Goal: Task Accomplishment & Management: Manage account settings

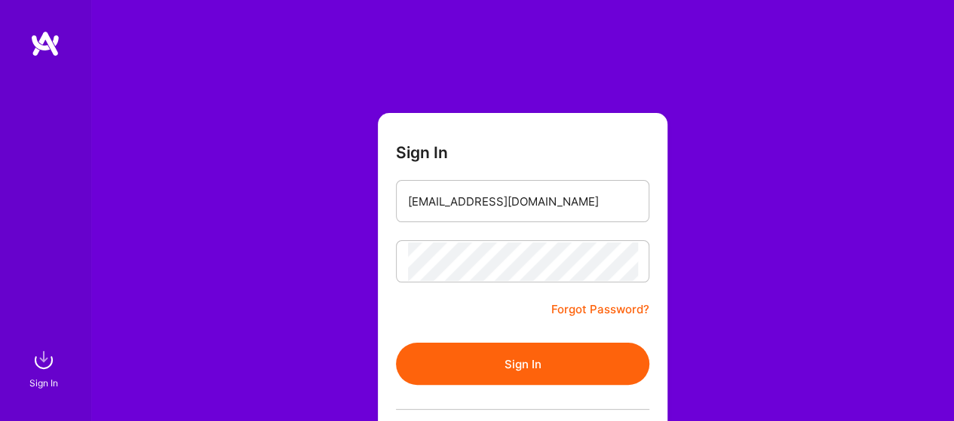
click at [516, 353] on button "Sign In" at bounding box center [522, 364] width 253 height 42
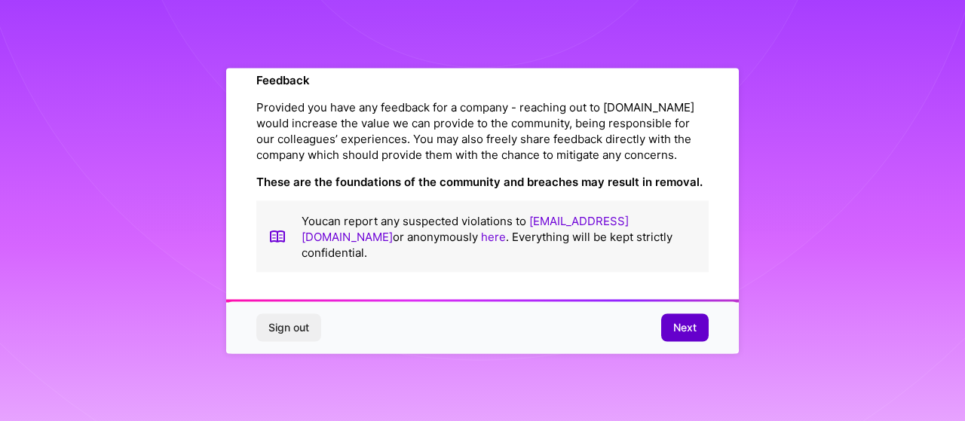
click at [683, 320] on button "Next" at bounding box center [685, 327] width 48 height 27
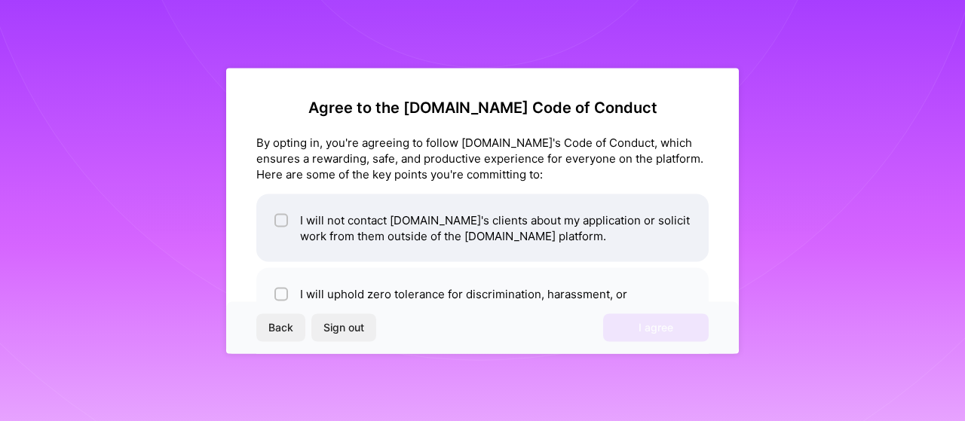
click at [369, 232] on li "I will not contact [DOMAIN_NAME]'s clients about my application or solicit work…" at bounding box center [482, 228] width 452 height 68
checkbox input "true"
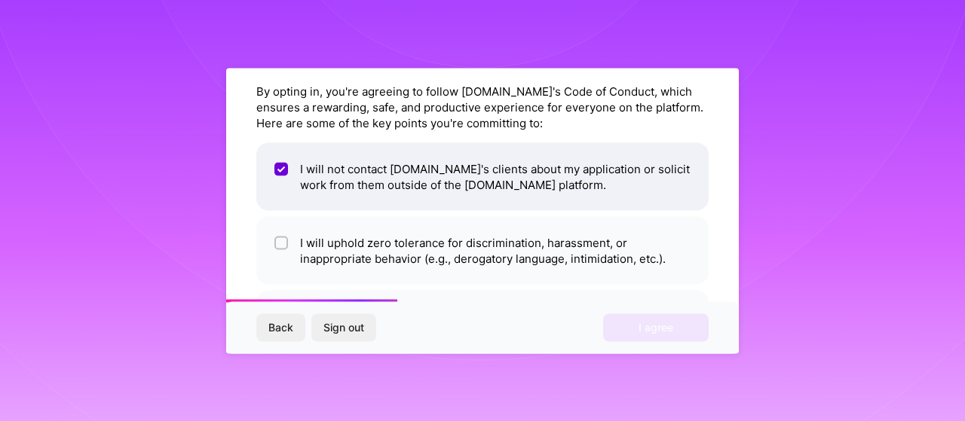
scroll to position [75, 0]
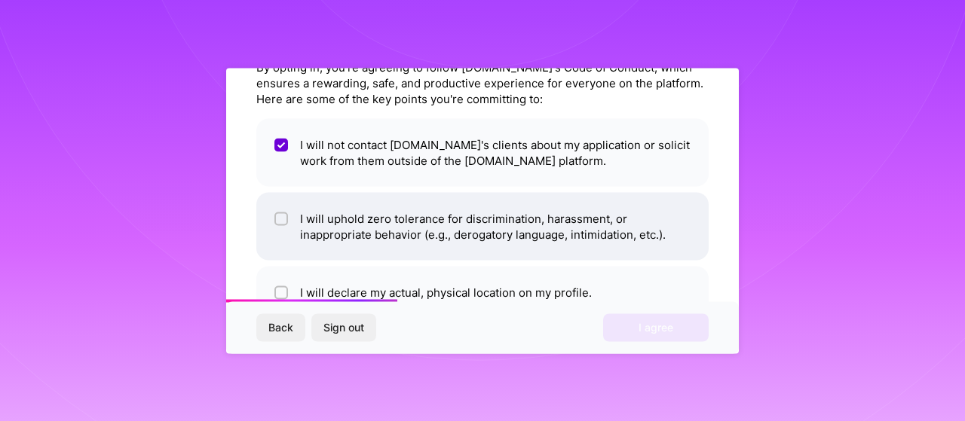
click at [433, 234] on li "I will uphold zero tolerance for discrimination, harassment, or inappropriate b…" at bounding box center [482, 226] width 452 height 68
checkbox input "true"
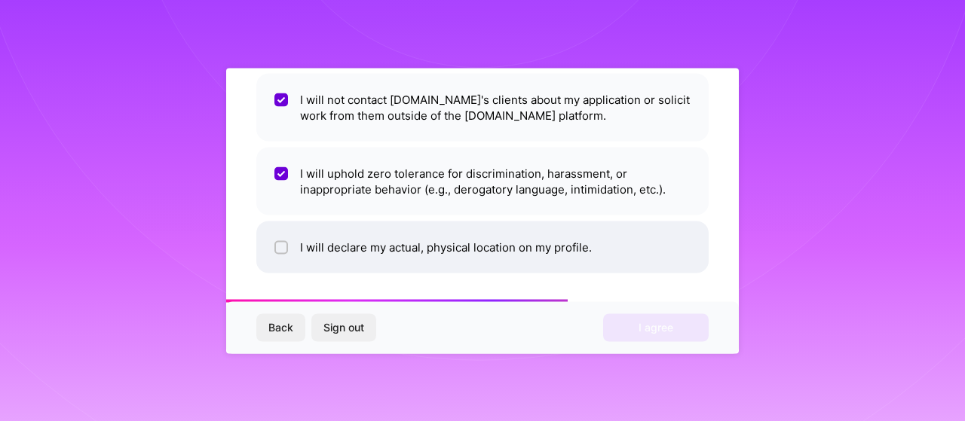
click at [500, 253] on li "I will declare my actual, physical location on my profile." at bounding box center [482, 247] width 452 height 52
checkbox input "true"
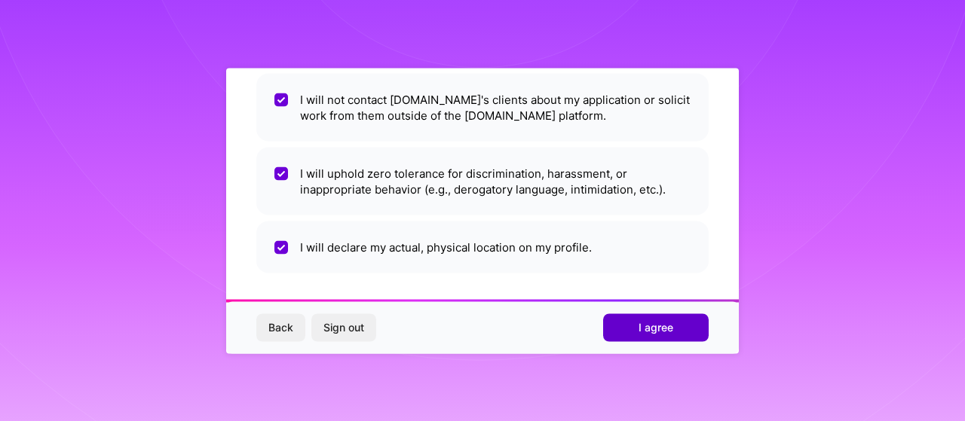
click at [674, 325] on button "I agree" at bounding box center [656, 327] width 106 height 27
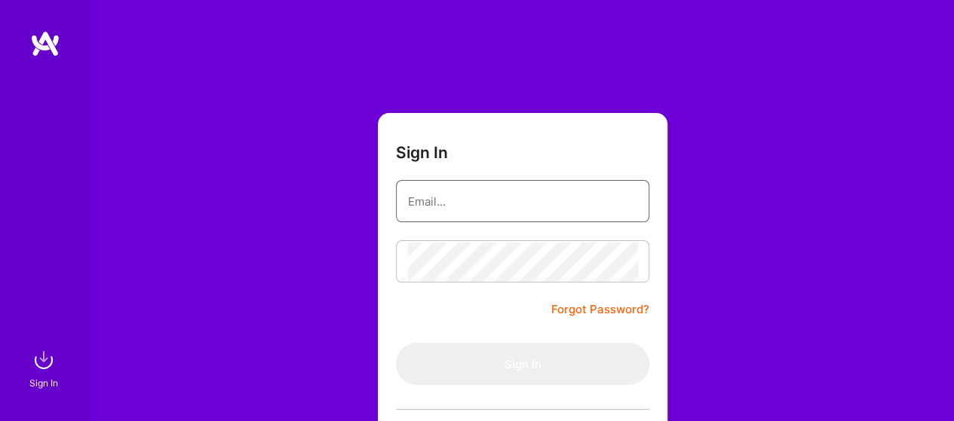
type input "[EMAIL_ADDRESS][DOMAIN_NAME]"
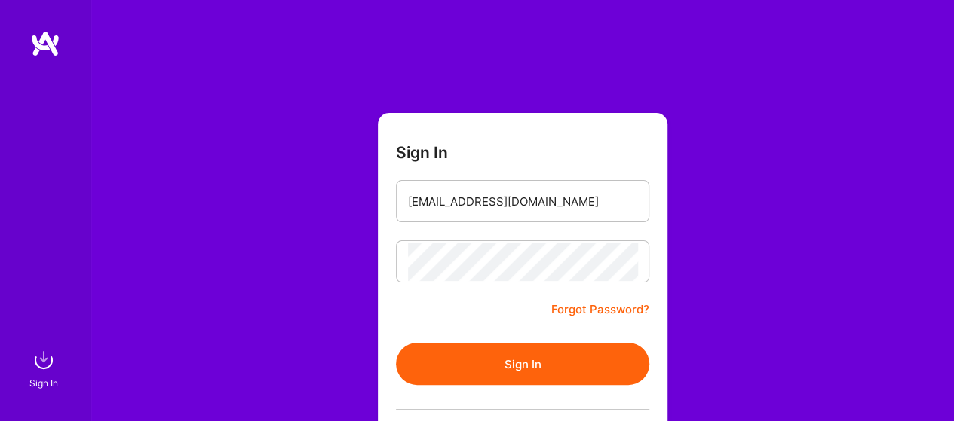
click at [534, 378] on button "Sign In" at bounding box center [522, 364] width 253 height 42
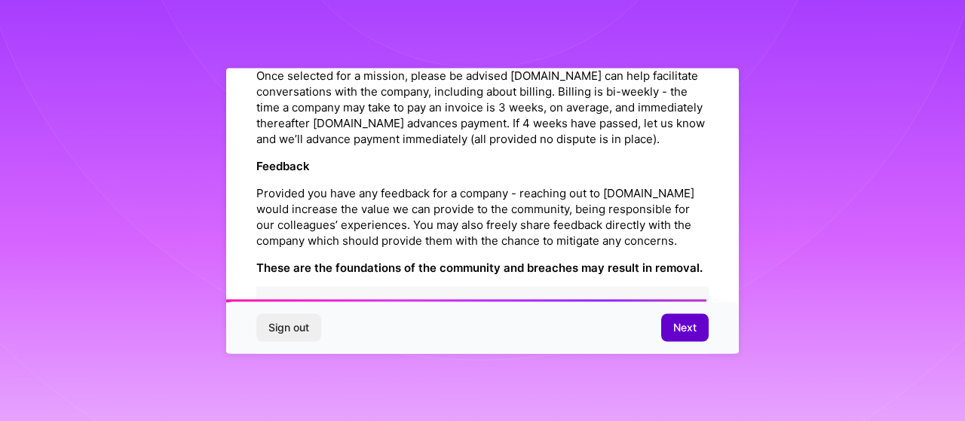
click at [685, 320] on span "Next" at bounding box center [684, 327] width 23 height 15
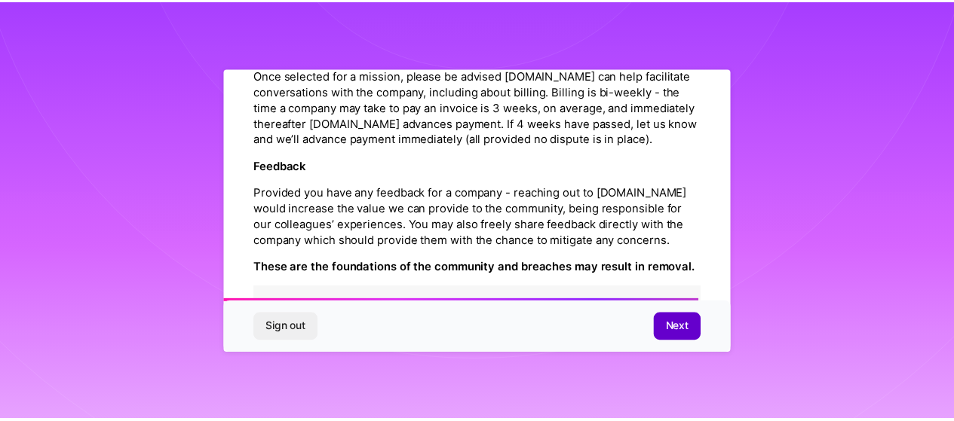
scroll to position [121, 0]
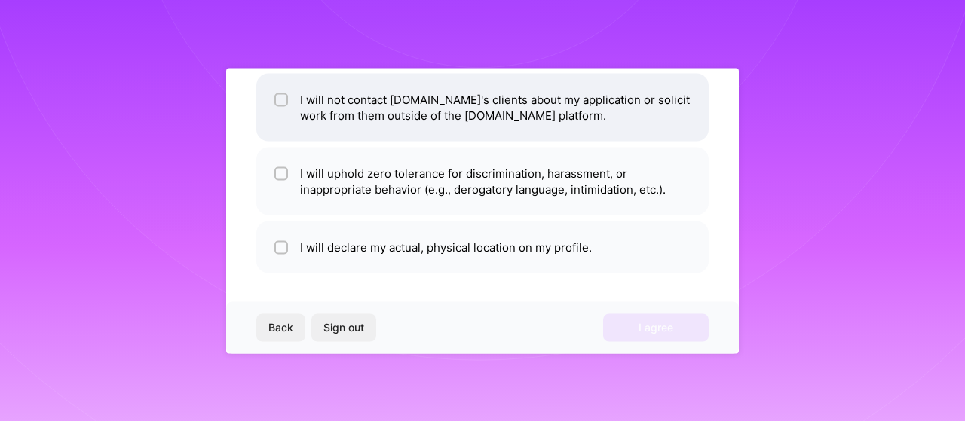
click at [332, 101] on li "I will not contact [DOMAIN_NAME]'s clients about my application or solicit work…" at bounding box center [482, 107] width 452 height 68
checkbox input "true"
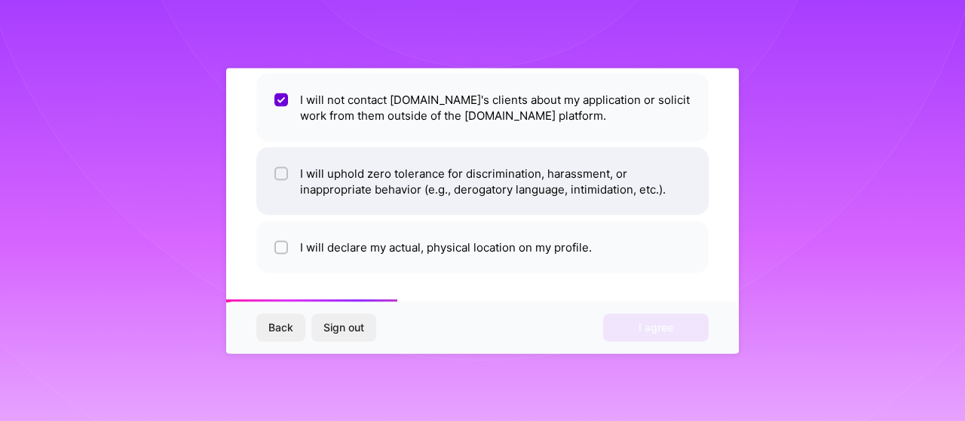
drag, startPoint x: 350, startPoint y: 153, endPoint x: 372, endPoint y: 213, distance: 64.2
click at [351, 155] on li "I will uphold zero tolerance for discrimination, harassment, or inappropriate b…" at bounding box center [482, 181] width 452 height 68
checkbox input "true"
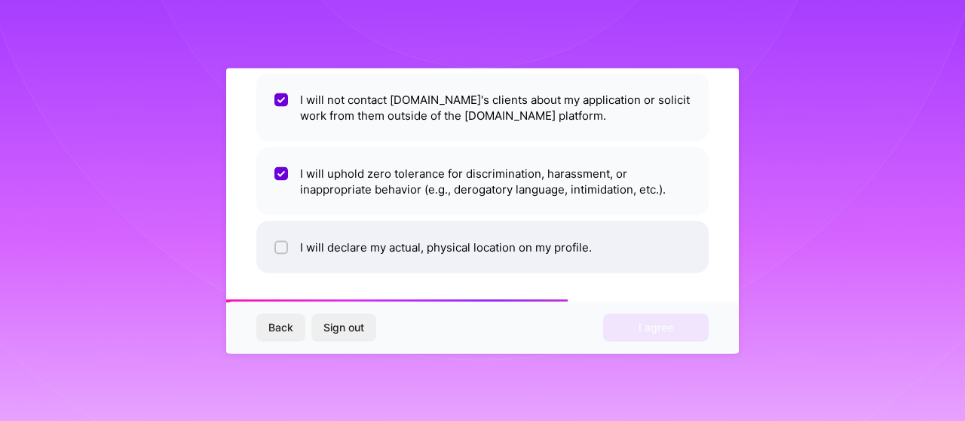
drag, startPoint x: 379, startPoint y: 230, endPoint x: 391, endPoint y: 241, distance: 16.6
click at [388, 238] on li "I will declare my actual, physical location on my profile." at bounding box center [482, 247] width 452 height 52
checkbox input "true"
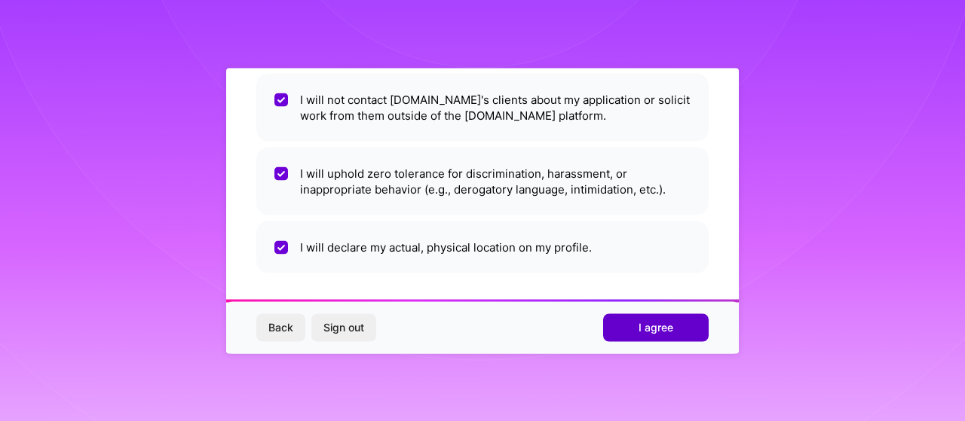
click at [651, 323] on span "I agree" at bounding box center [656, 327] width 35 height 15
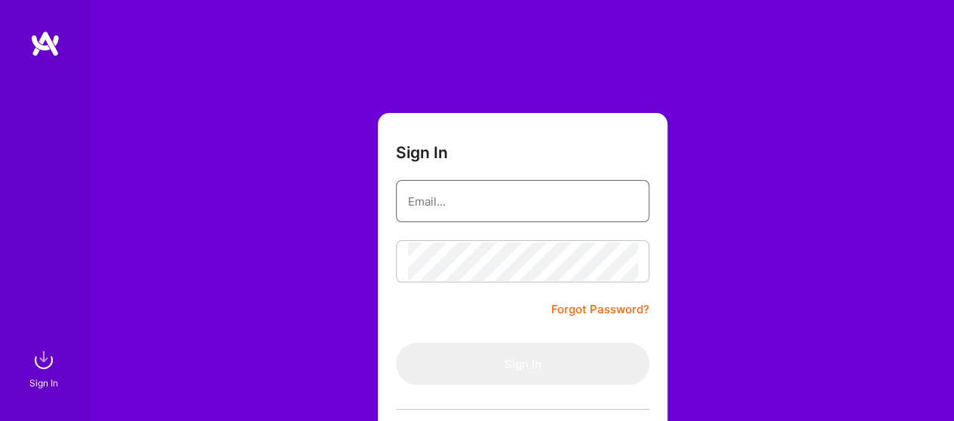
type input "[EMAIL_ADDRESS][DOMAIN_NAME]"
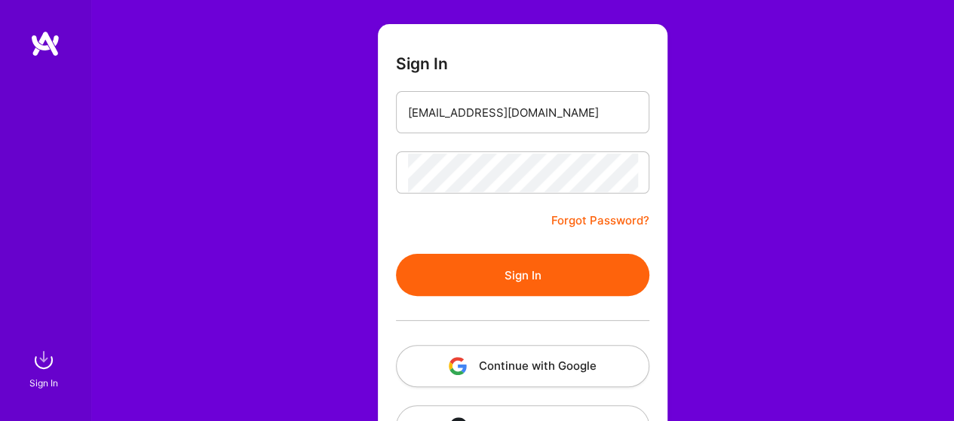
scroll to position [145, 0]
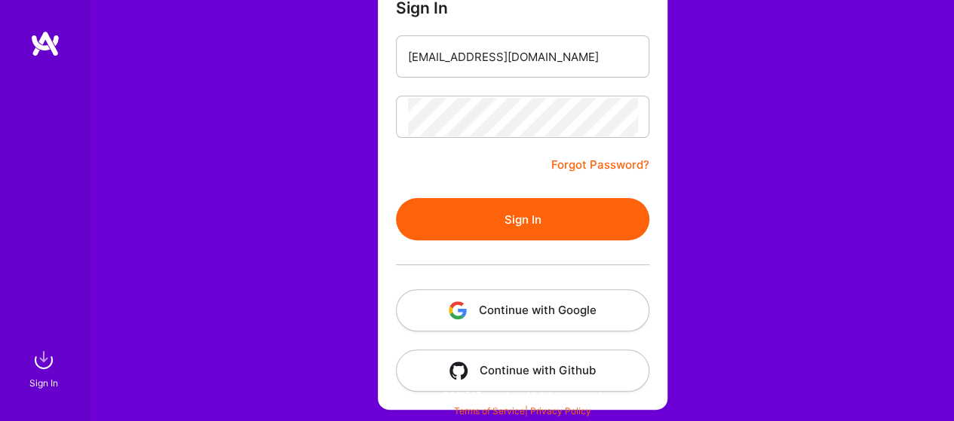
click at [535, 328] on button "Continue with Google" at bounding box center [522, 311] width 253 height 42
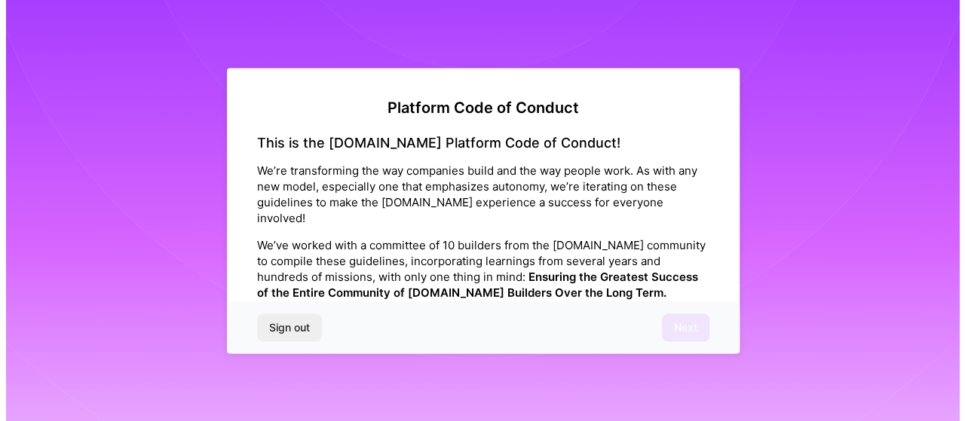
scroll to position [0, 0]
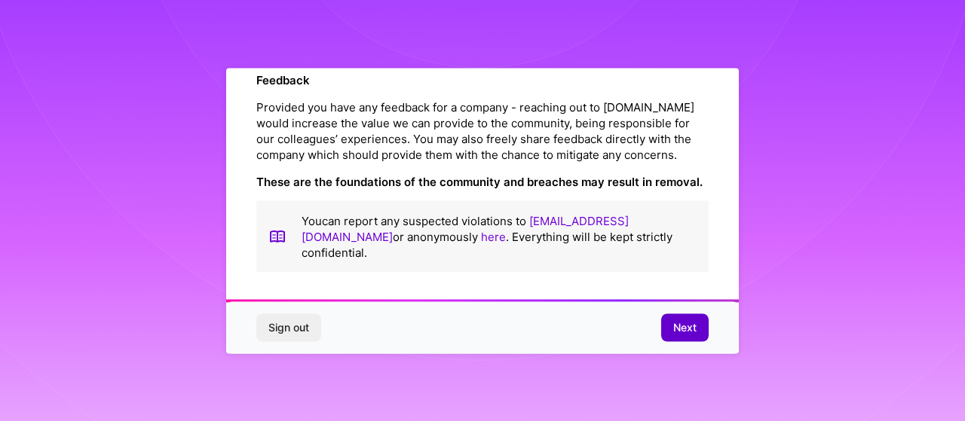
click at [673, 331] on span "Next" at bounding box center [684, 327] width 23 height 15
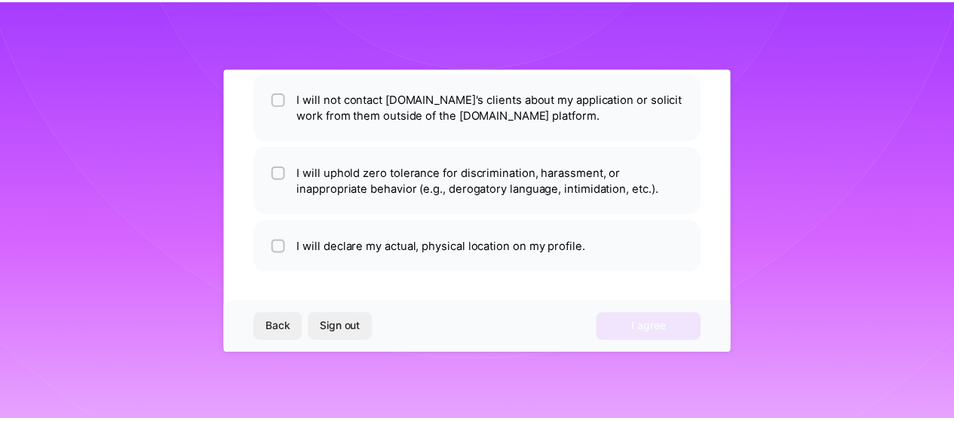
scroll to position [121, 0]
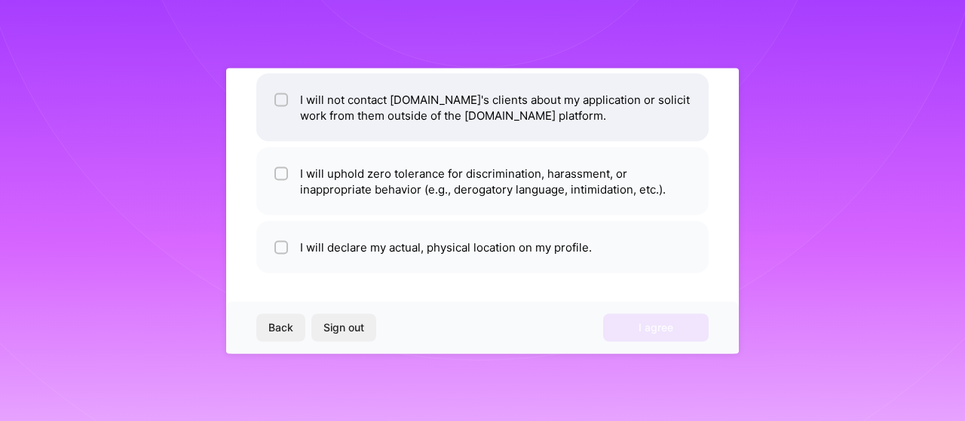
click at [484, 105] on li "I will not contact [DOMAIN_NAME]'s clients about my application or solicit work…" at bounding box center [482, 107] width 452 height 68
checkbox input "true"
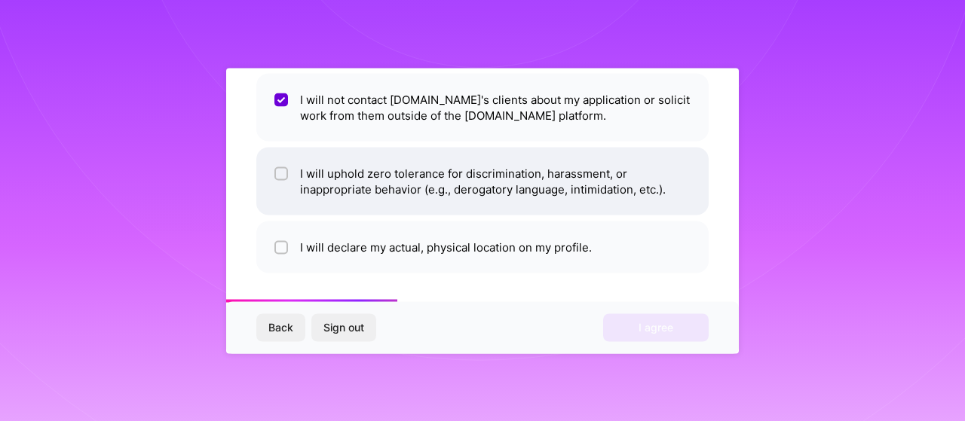
click at [490, 167] on li "I will uphold zero tolerance for discrimination, harassment, or inappropriate b…" at bounding box center [482, 181] width 452 height 68
checkbox input "true"
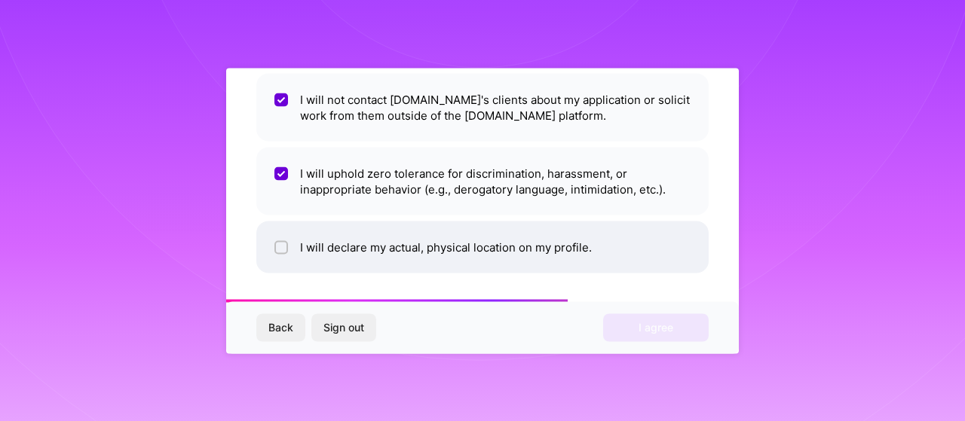
click at [496, 236] on li "I will declare my actual, physical location on my profile." at bounding box center [482, 247] width 452 height 52
checkbox input "true"
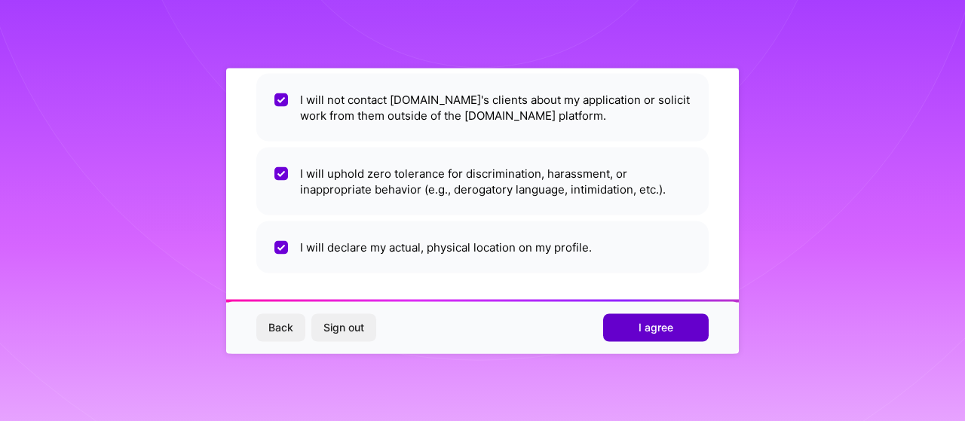
click at [645, 330] on span "I agree" at bounding box center [656, 327] width 35 height 15
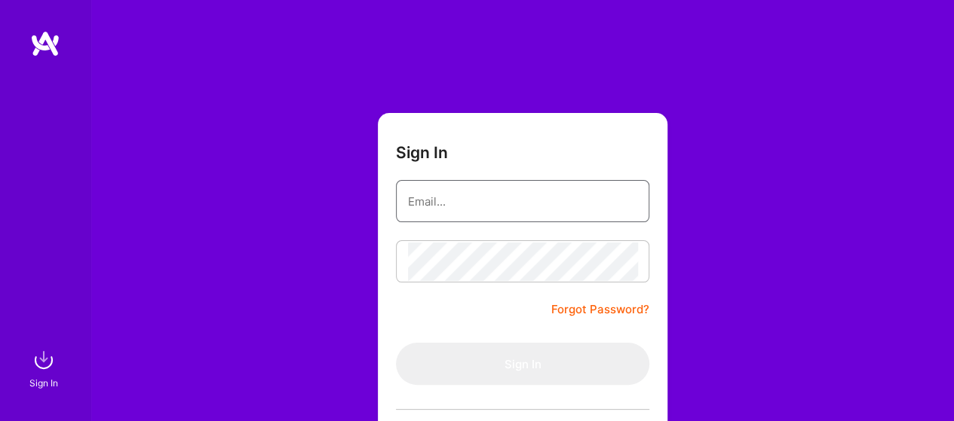
type input "[EMAIL_ADDRESS][DOMAIN_NAME]"
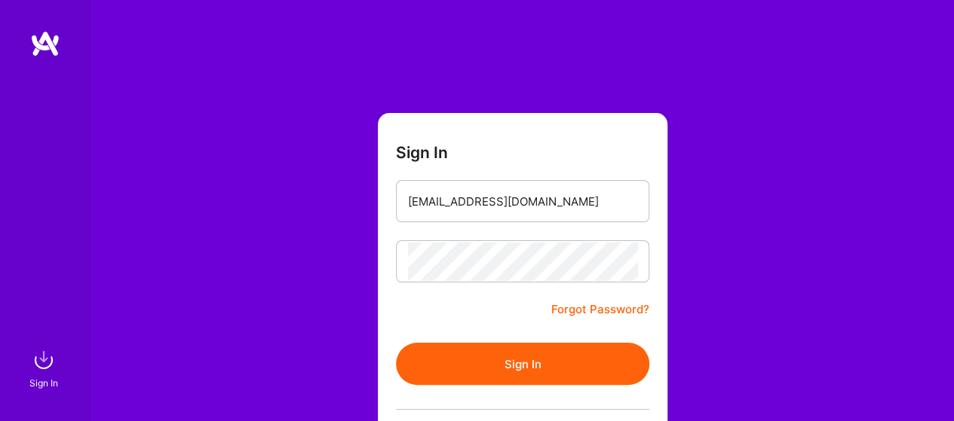
click at [540, 346] on button "Sign In" at bounding box center [522, 364] width 253 height 42
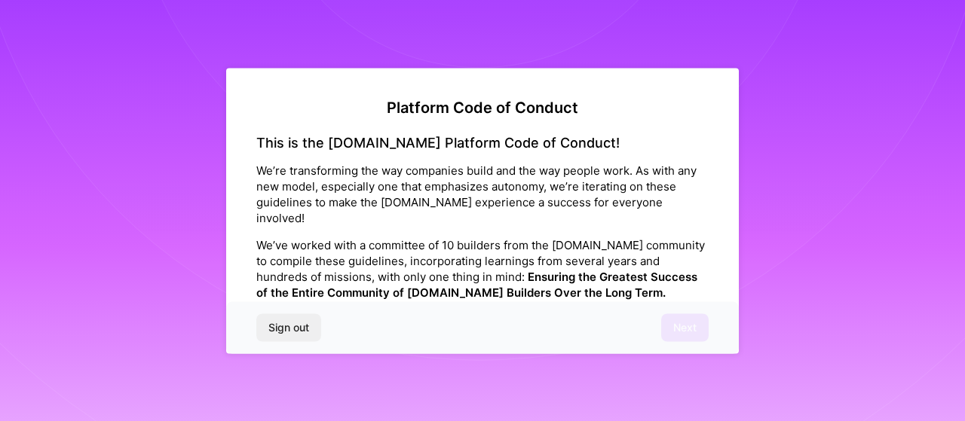
click at [284, 323] on span "Sign out" at bounding box center [288, 327] width 41 height 15
click at [287, 334] on span "Sign out" at bounding box center [288, 327] width 41 height 15
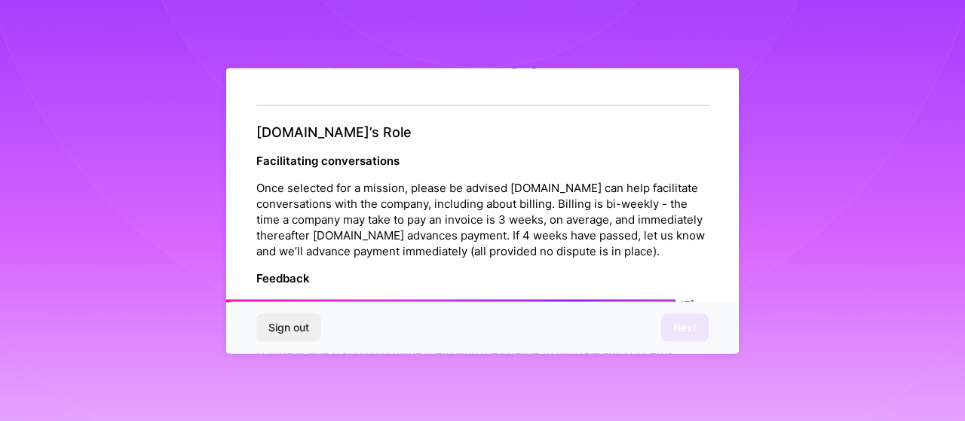
scroll to position [1810, 0]
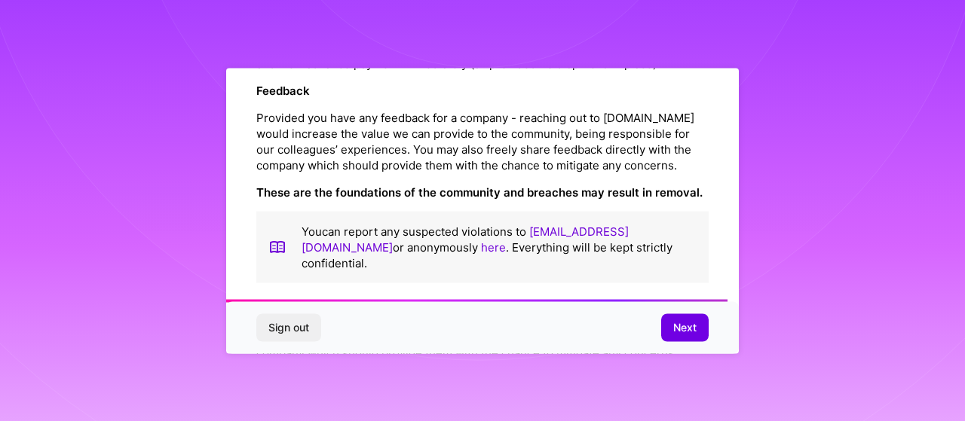
click at [300, 329] on span "Sign out" at bounding box center [288, 327] width 41 height 15
click at [299, 328] on span "Sign out" at bounding box center [288, 327] width 41 height 15
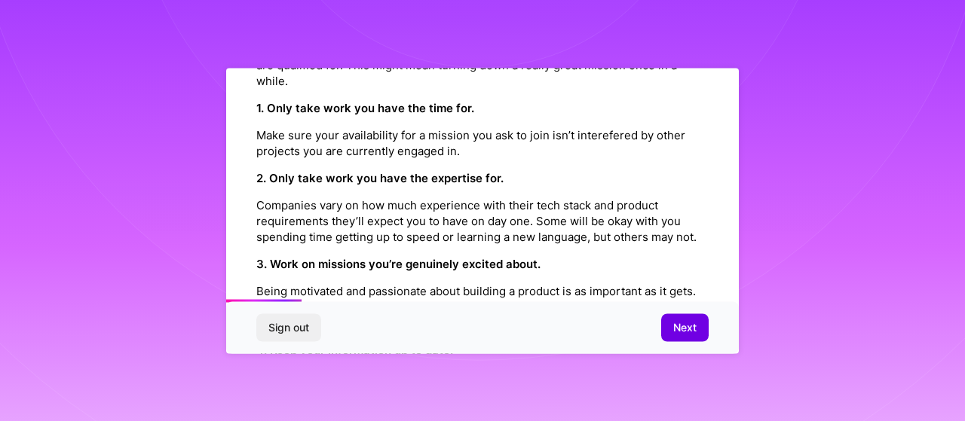
scroll to position [267, 0]
